Goal: Information Seeking & Learning: Learn about a topic

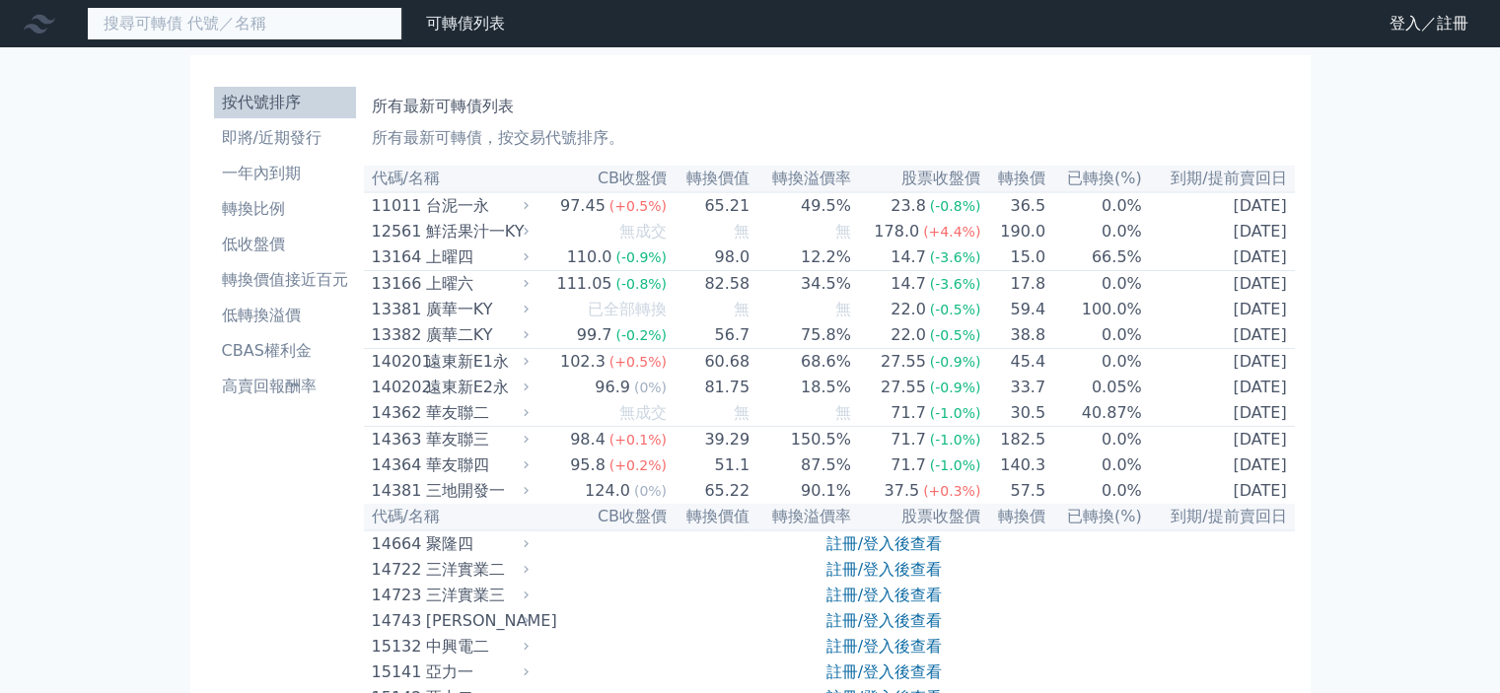
click at [254, 17] on input at bounding box center [245, 24] width 316 height 34
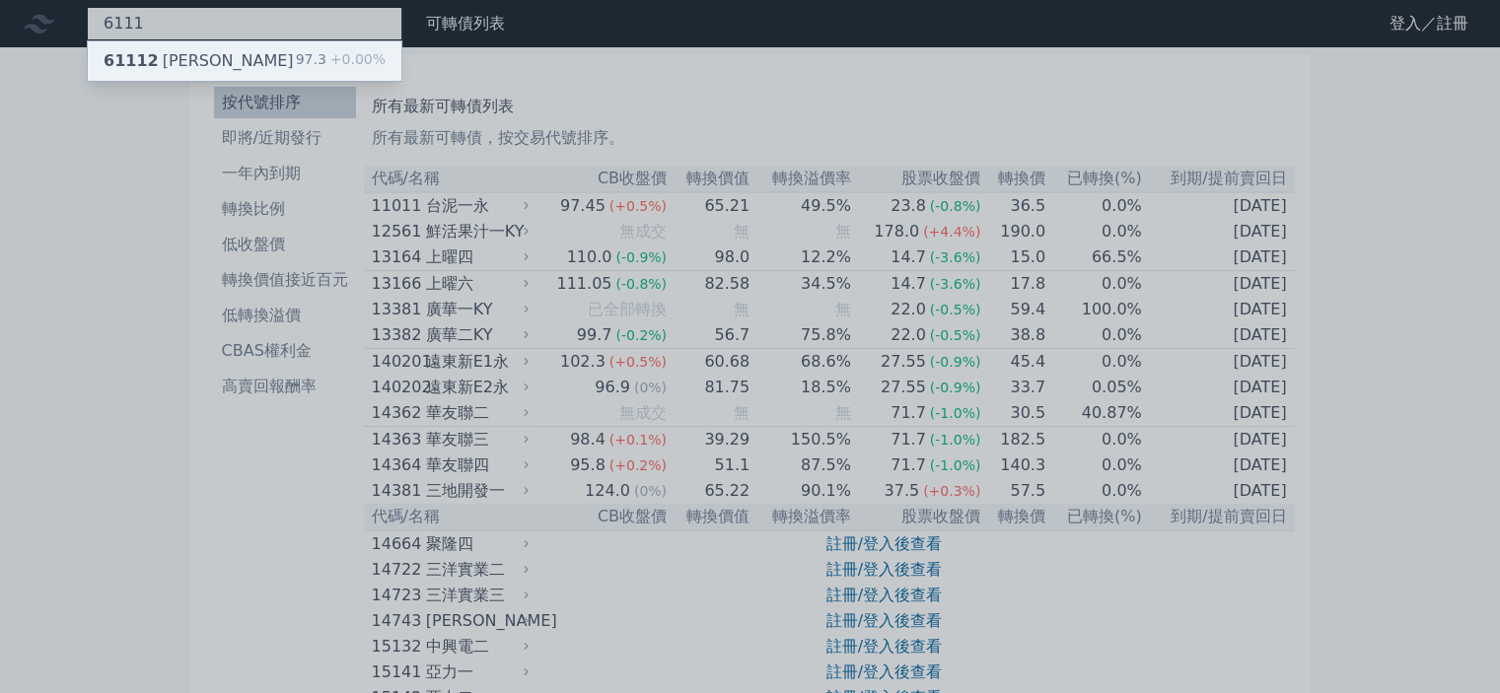
type input "6111"
click at [188, 65] on div "61112 大宇資二" at bounding box center [199, 61] width 190 height 24
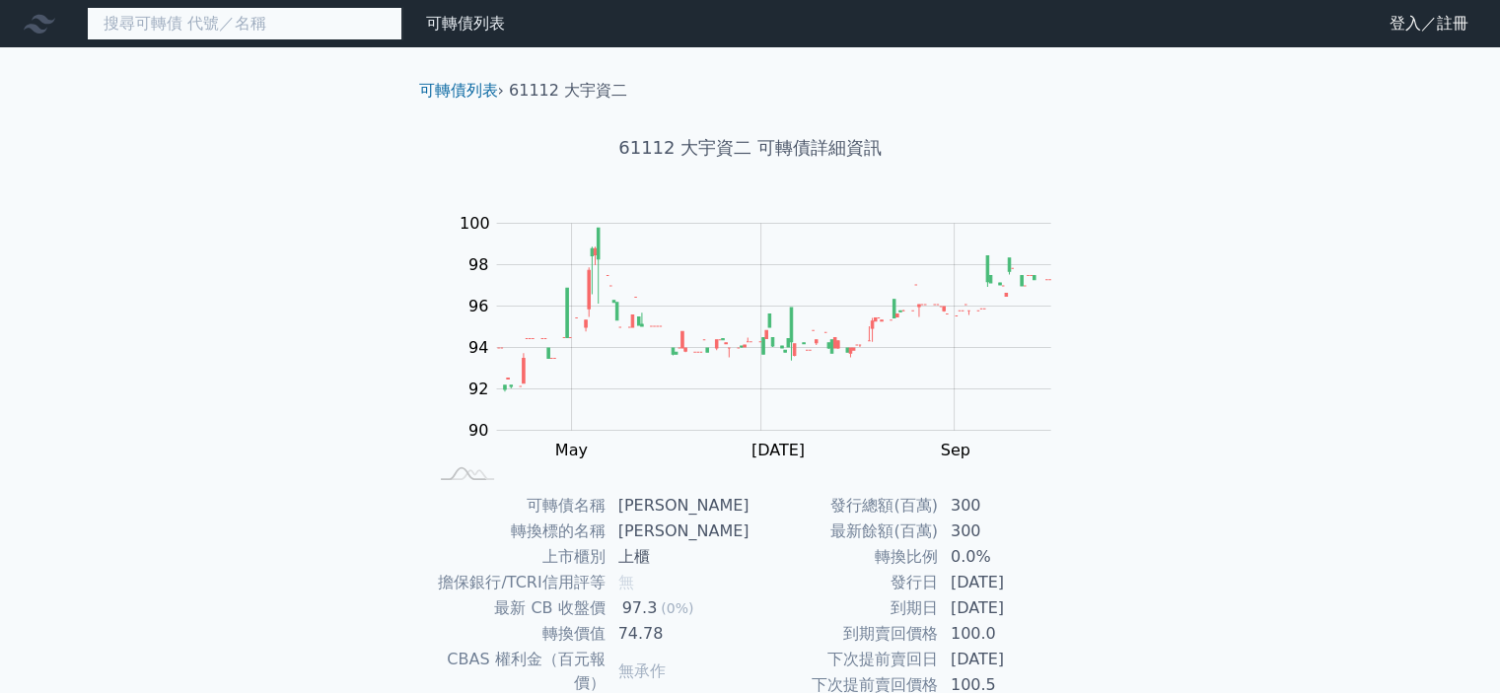
click at [228, 14] on input at bounding box center [245, 24] width 316 height 34
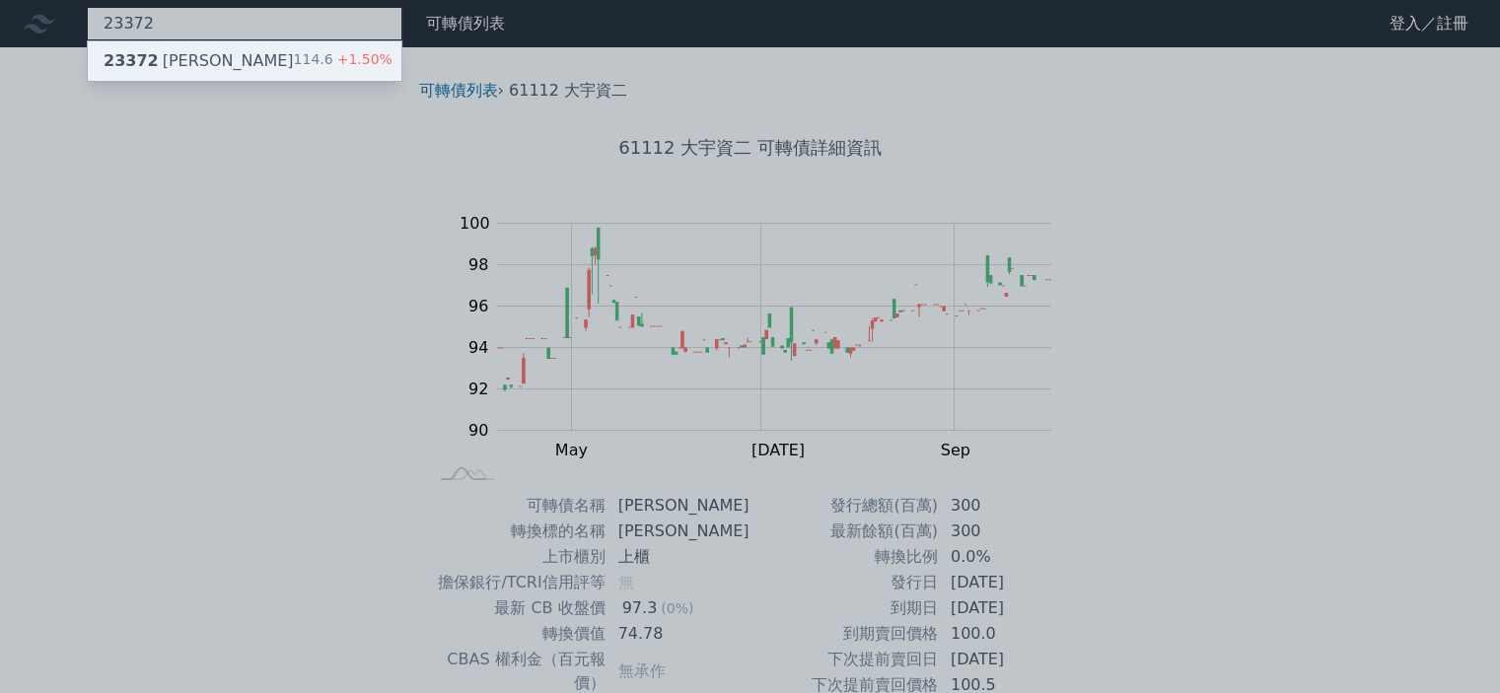
type input "23372"
click at [185, 59] on div "23372 旺宏二" at bounding box center [199, 61] width 190 height 24
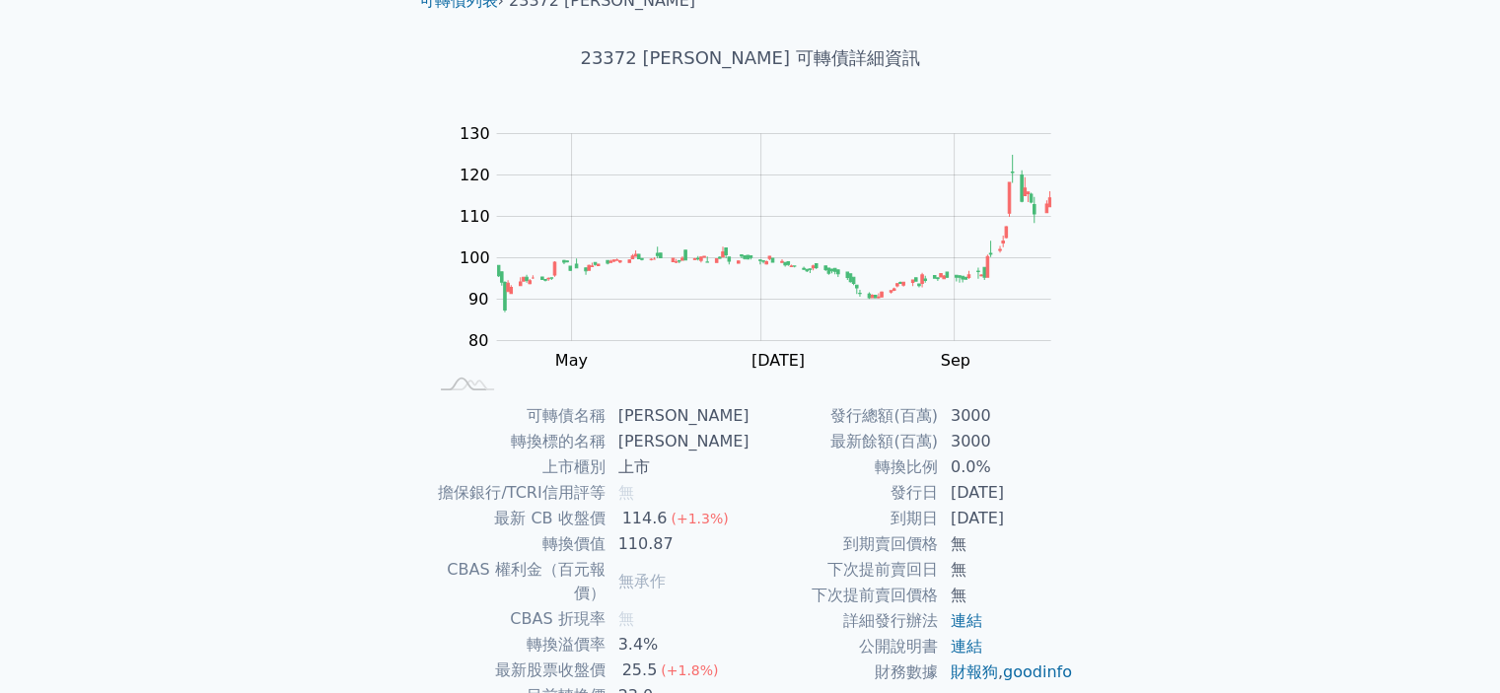
scroll to position [121, 0]
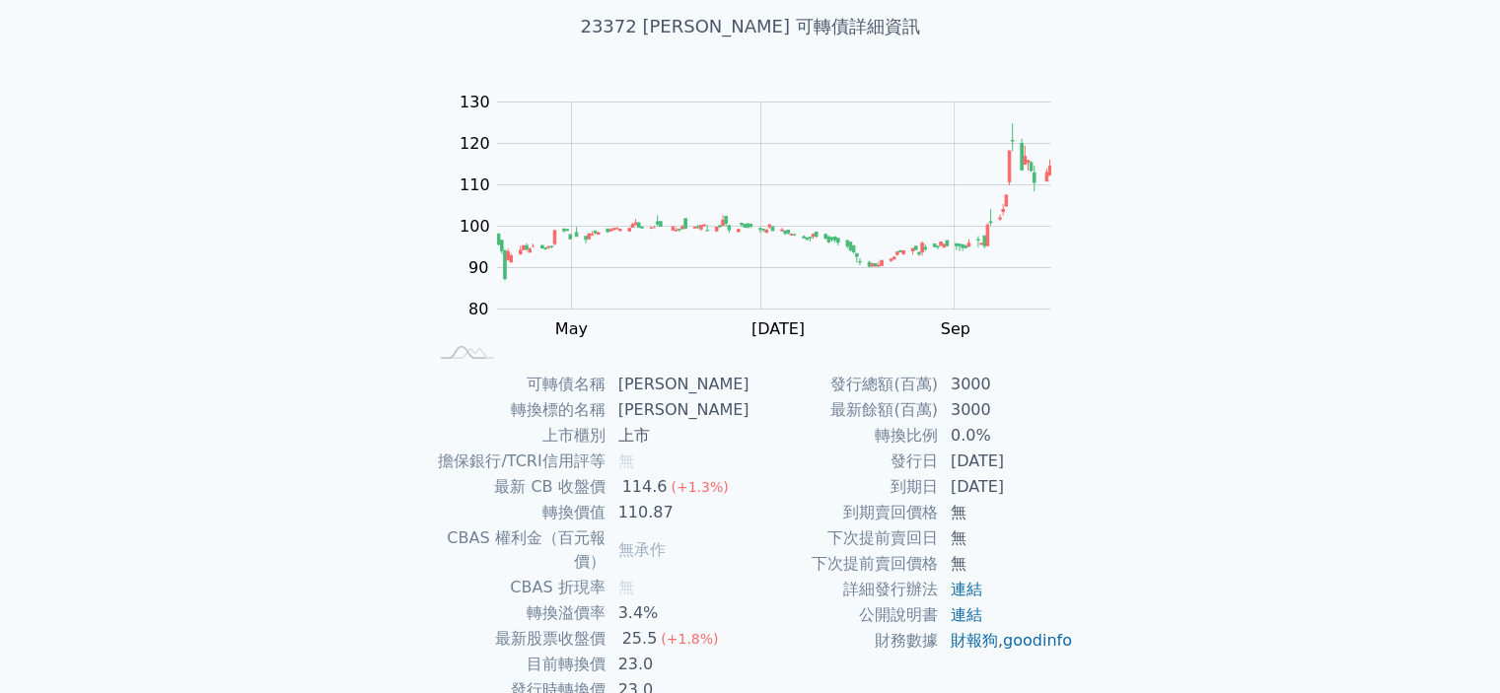
click at [1313, 502] on div "可轉債列表 財務數據 可轉債列表 財務數據 登入／註冊 登入／註冊 可轉債列表 › 23372 旺宏二 23372 旺宏二 可轉債詳細資訊 Zoom Out …" at bounding box center [750, 347] width 1500 height 937
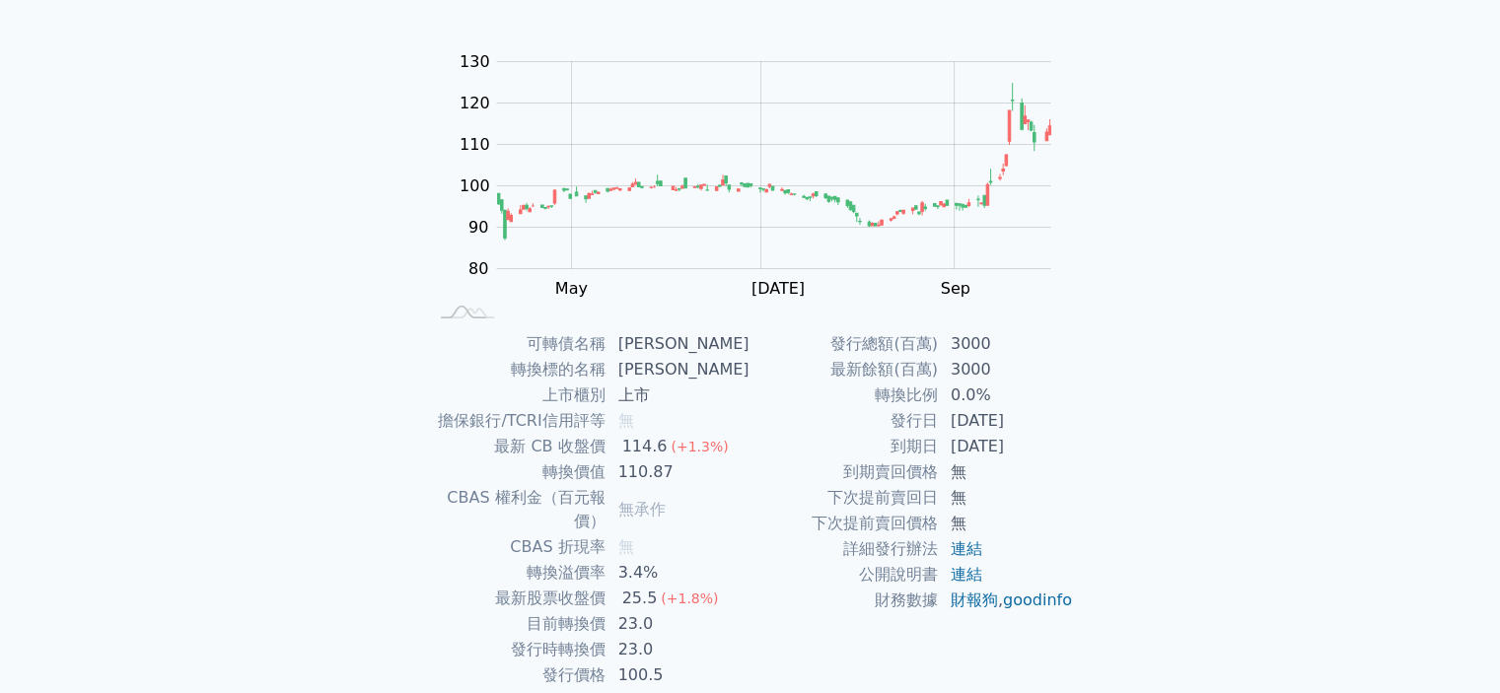
scroll to position [220, 0]
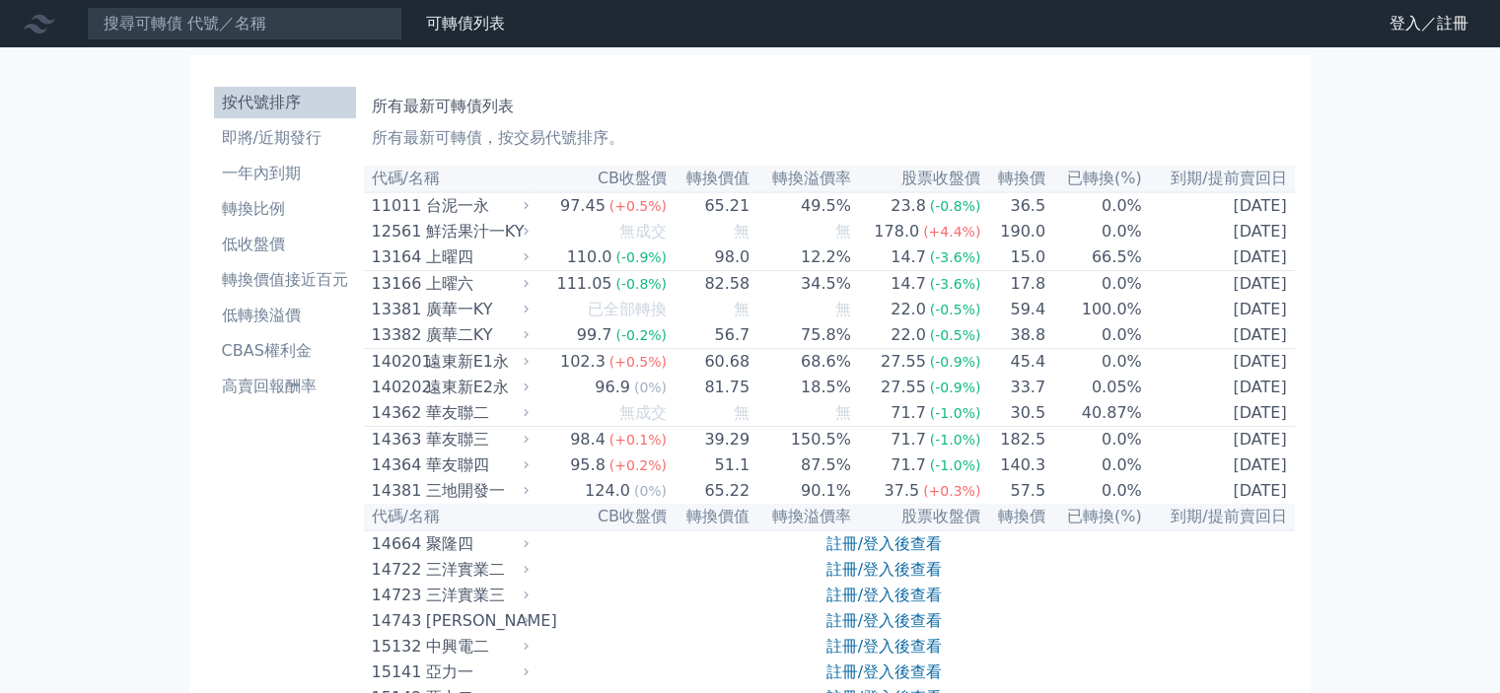
click at [263, 91] on li "按代號排序" at bounding box center [285, 103] width 142 height 24
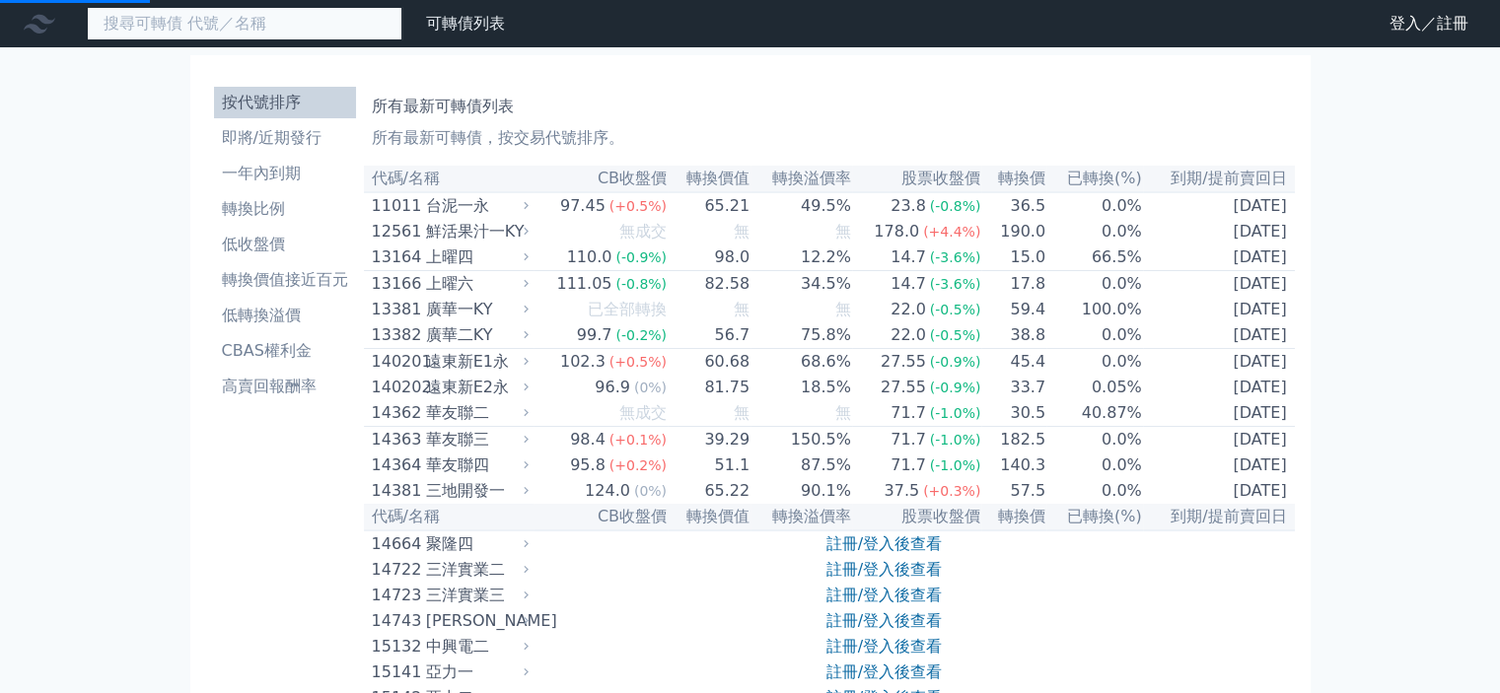
click at [274, 21] on input at bounding box center [245, 24] width 316 height 34
click at [274, 22] on input at bounding box center [245, 24] width 316 height 34
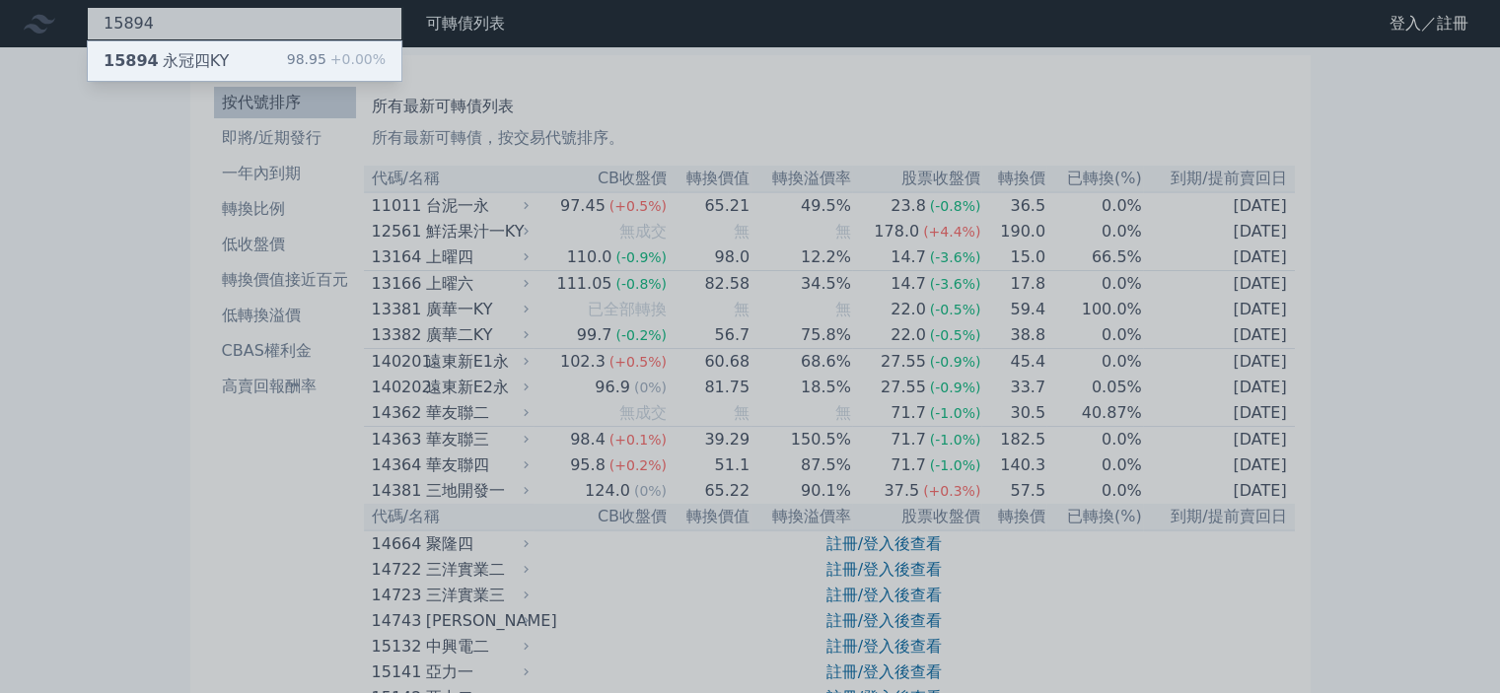
type input "15894"
click at [130, 62] on span "15894" at bounding box center [131, 60] width 55 height 19
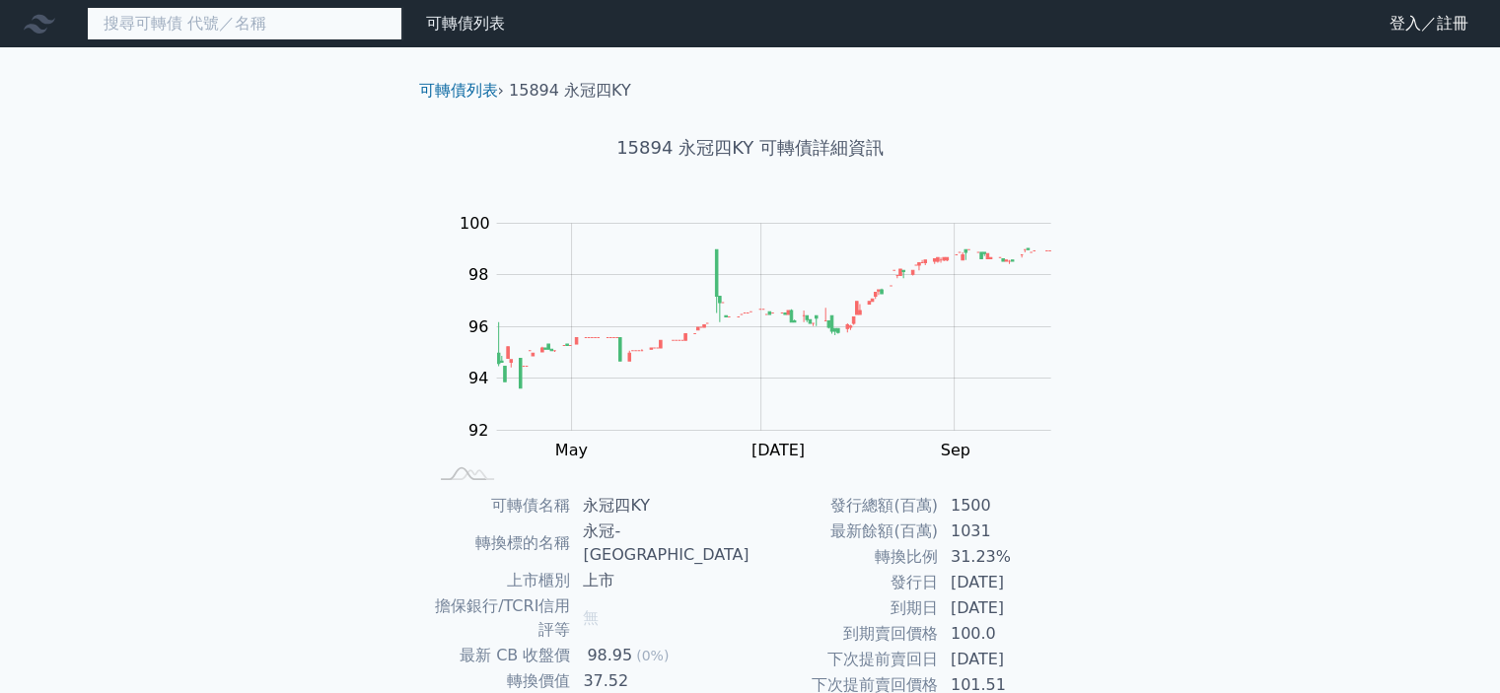
click at [181, 26] on input at bounding box center [245, 24] width 316 height 34
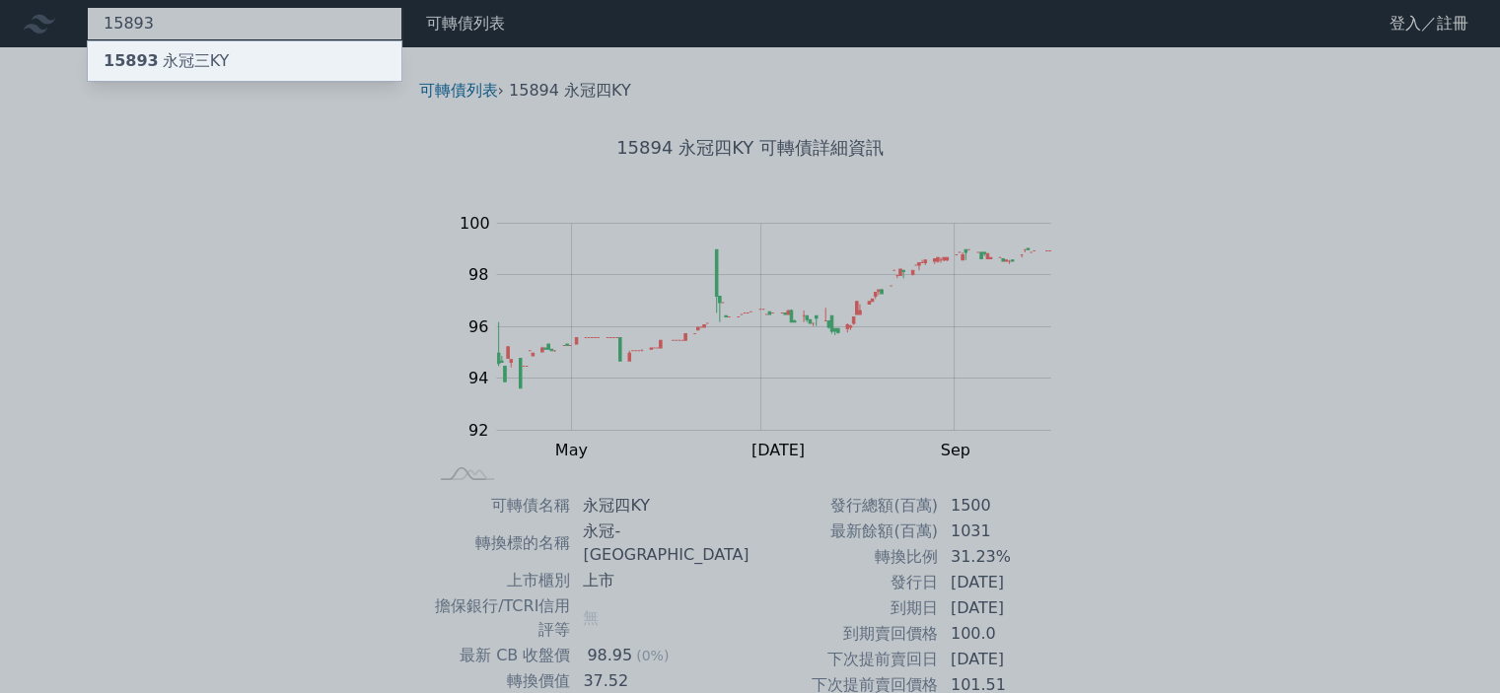
type input "15893"
click at [146, 64] on span "15893" at bounding box center [131, 60] width 55 height 19
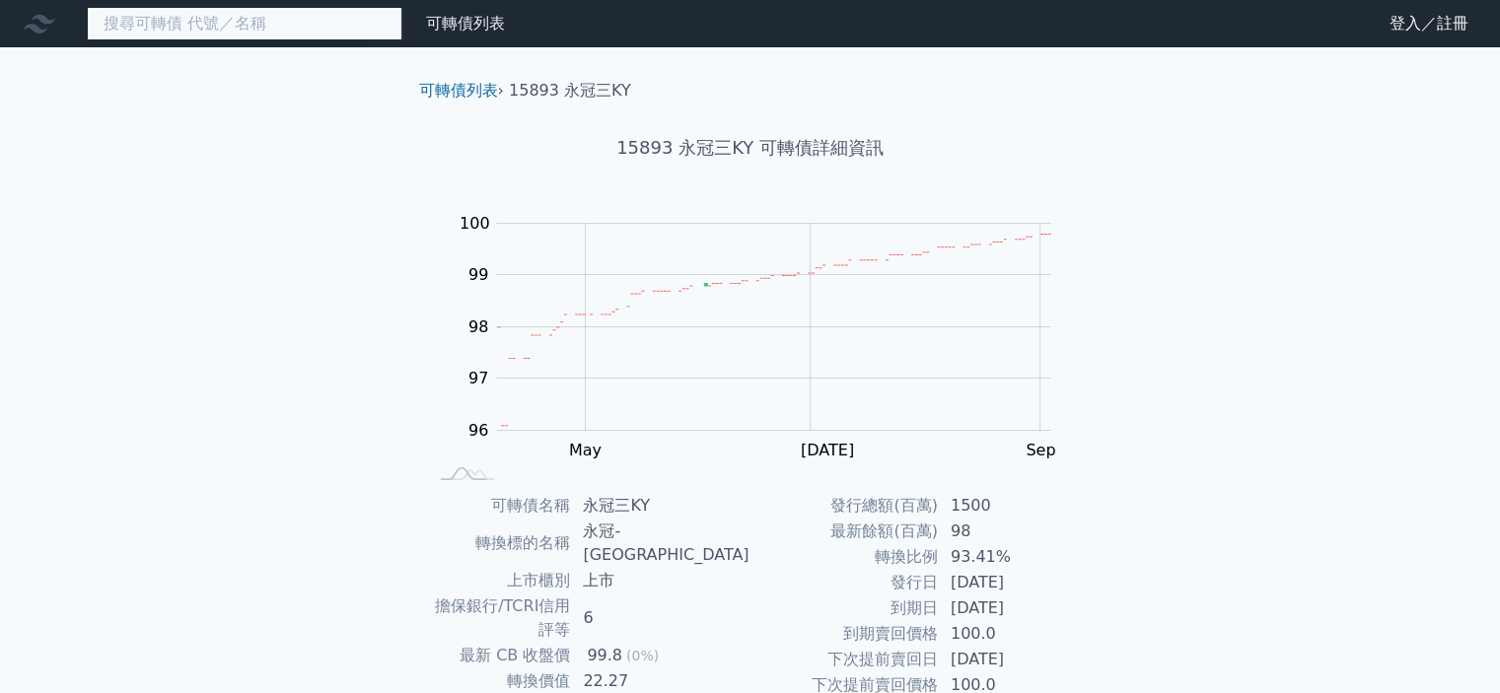
click at [182, 25] on input at bounding box center [245, 24] width 316 height 34
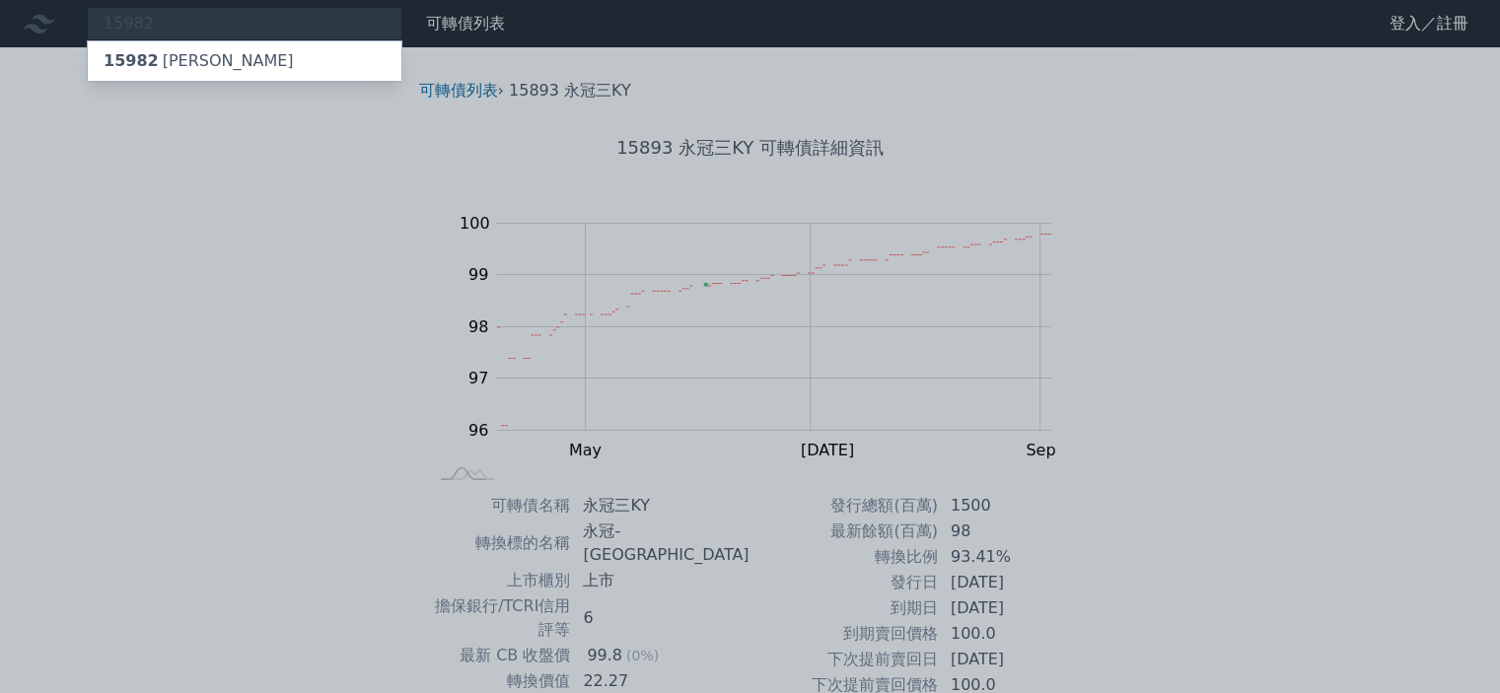
click at [128, 19] on div at bounding box center [750, 346] width 1500 height 693
click at [267, 24] on div "15982 15982 [PERSON_NAME]" at bounding box center [245, 24] width 316 height 34
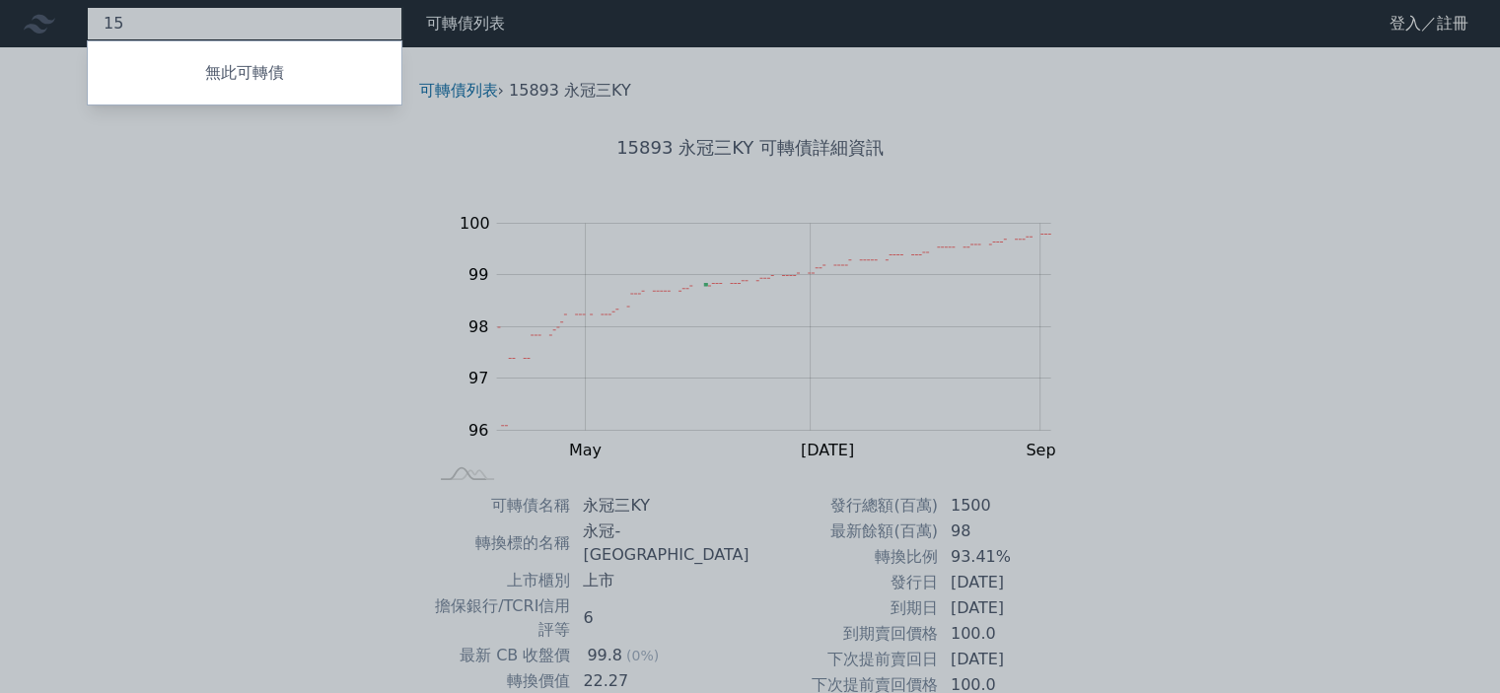
type input "1"
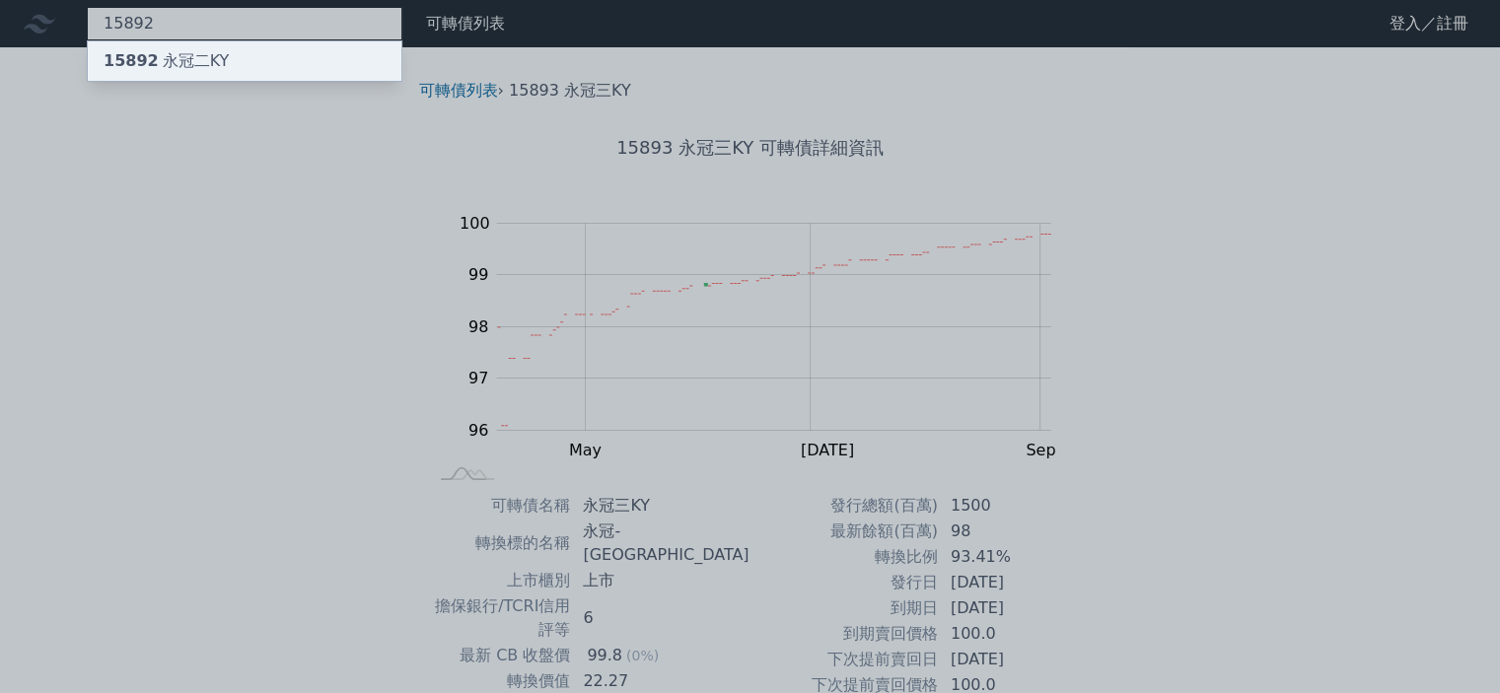
type input "15892"
click at [162, 62] on div "15892 永冠二KY" at bounding box center [166, 61] width 125 height 24
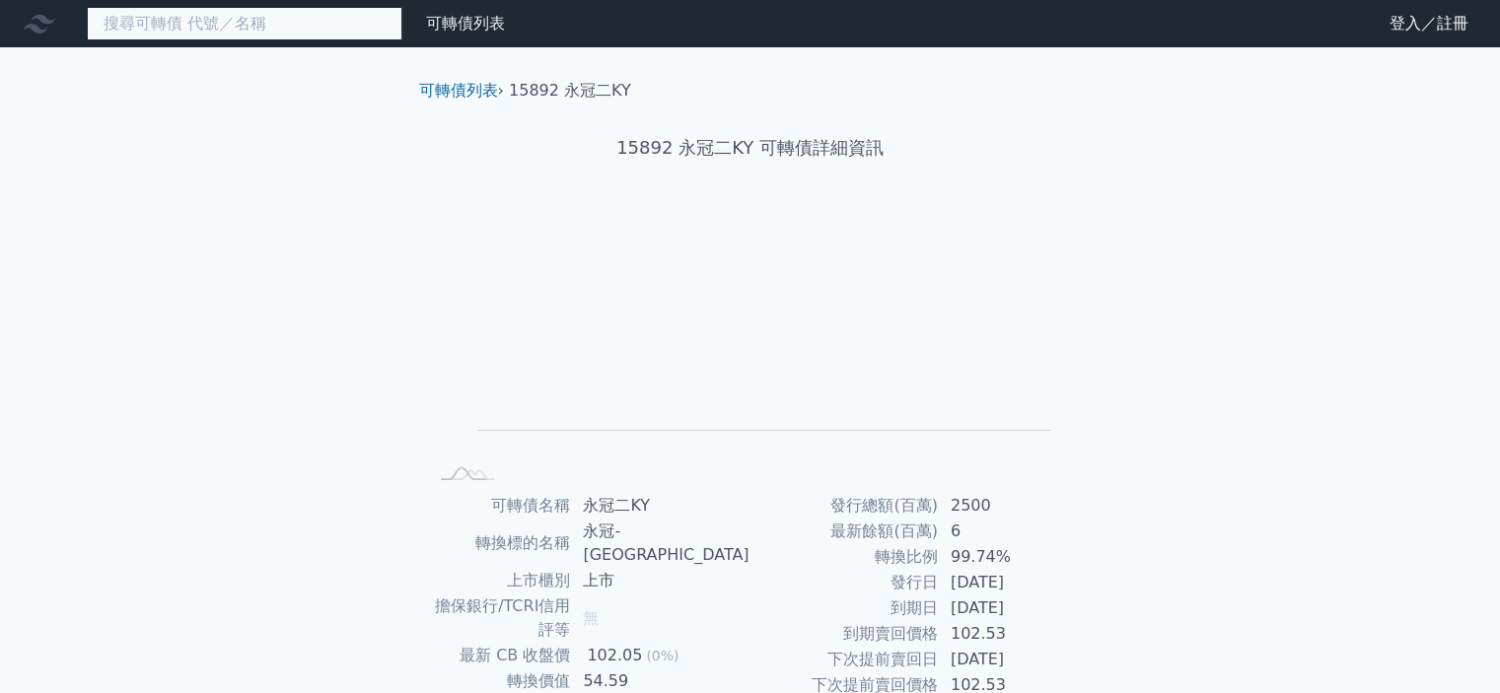
click at [119, 22] on input at bounding box center [245, 24] width 316 height 34
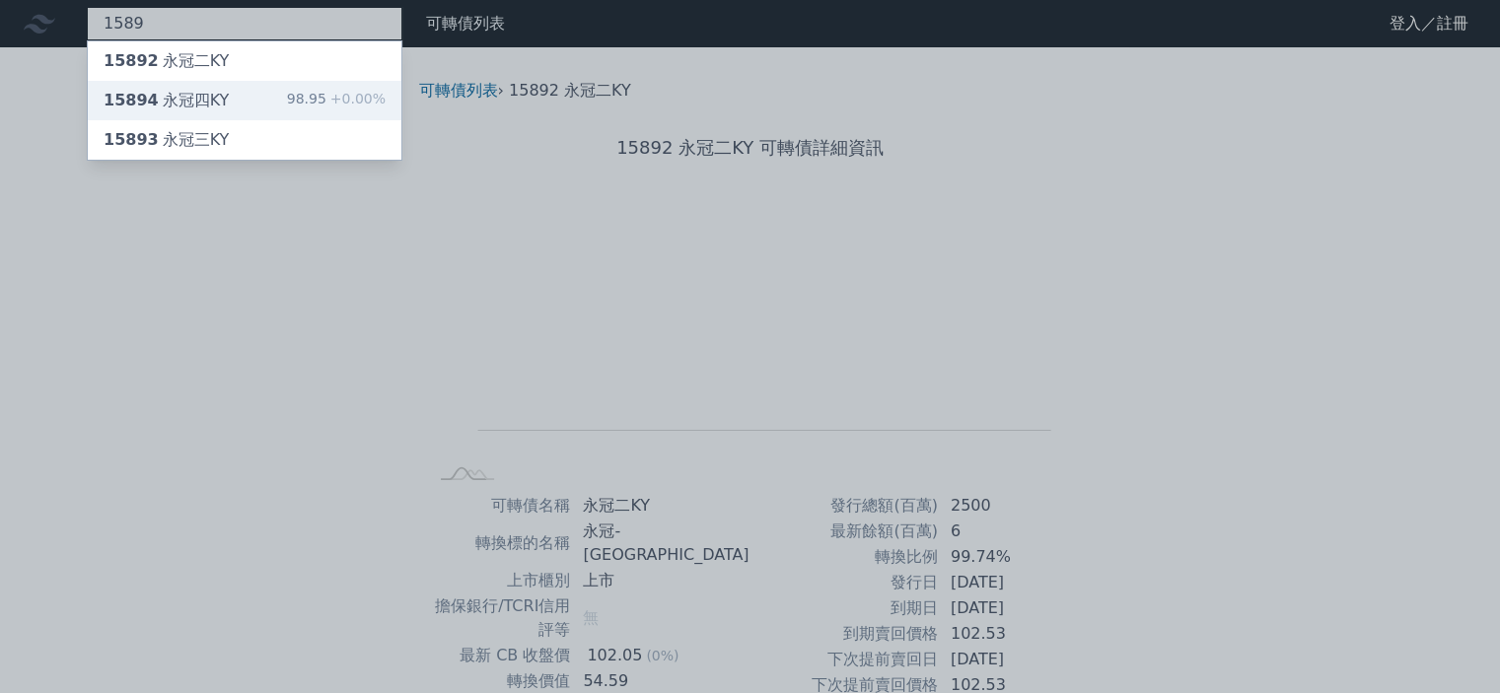
type input "1589"
click at [132, 102] on span "15894" at bounding box center [131, 100] width 55 height 19
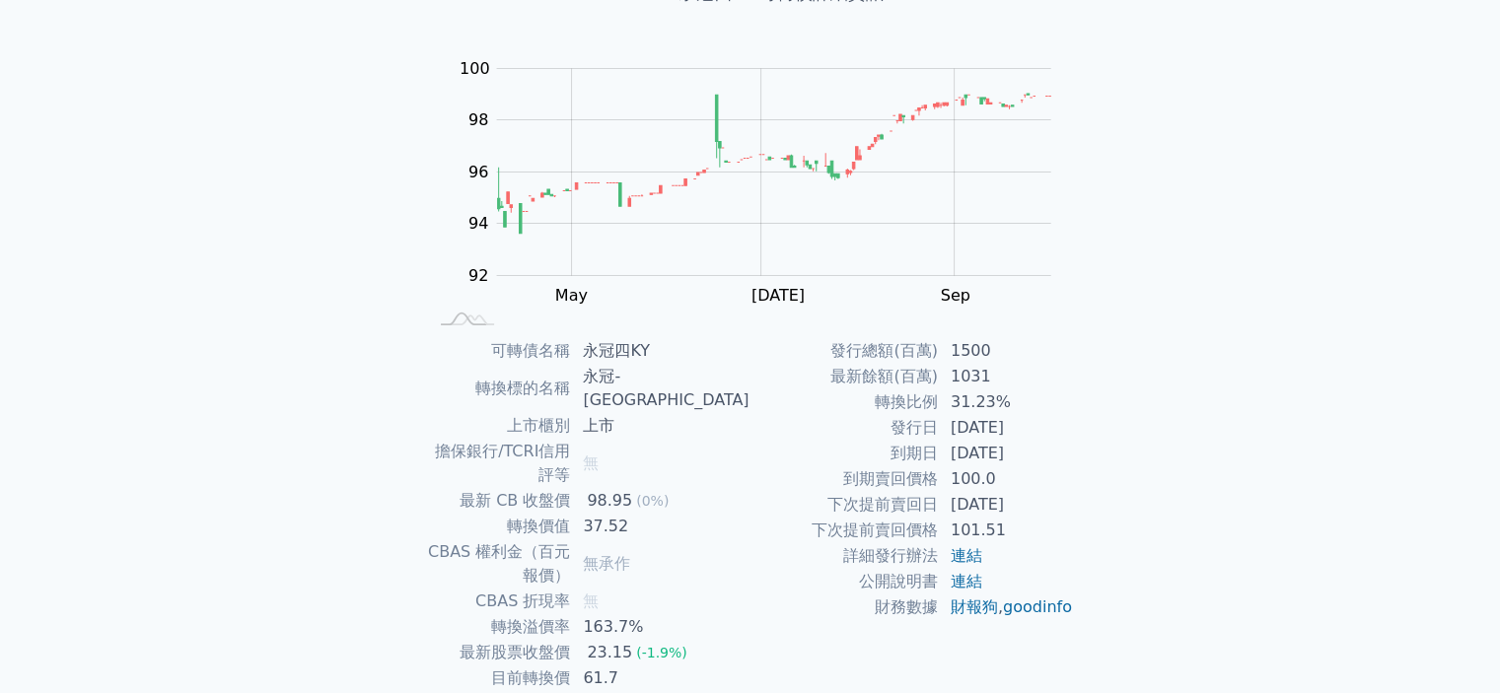
scroll to position [121, 0]
